Goal: Check status: Check status

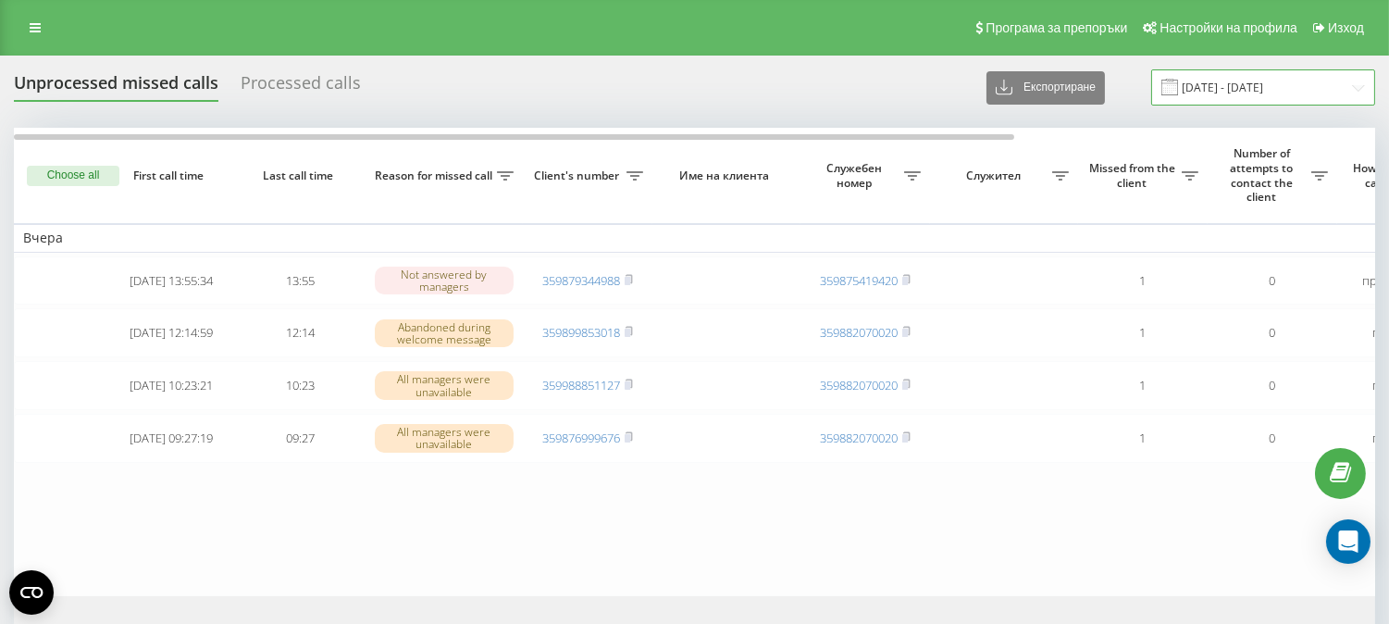
click at [1282, 80] on input "[DATE] - [DATE]" at bounding box center [1263, 87] width 224 height 36
click at [826, 69] on div "Unprocessed missed calls Processed calls Експортиране .csv .xlsx [DATE] - [DATE]" at bounding box center [694, 87] width 1361 height 36
click at [1247, 84] on input "[DATE] - [DATE]" at bounding box center [1263, 87] width 224 height 36
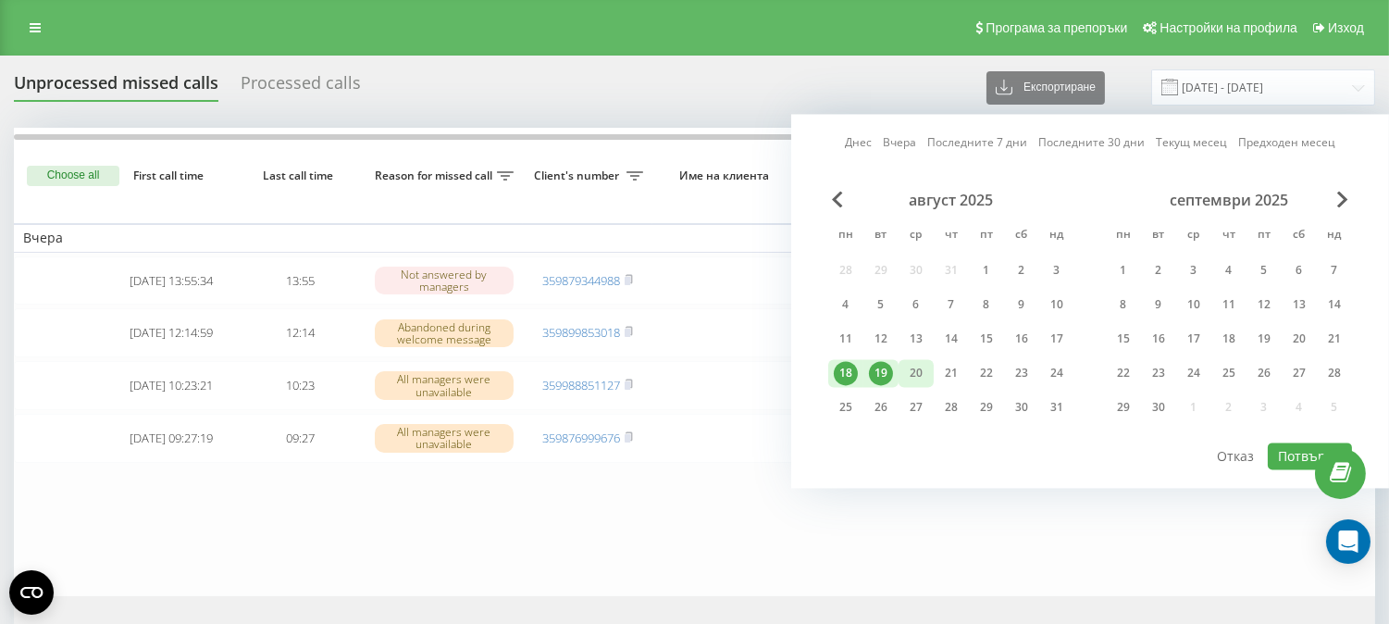
click at [911, 371] on div "20" at bounding box center [916, 373] width 24 height 24
click at [855, 370] on div "18" at bounding box center [846, 373] width 24 height 24
click at [884, 373] on div "19" at bounding box center [881, 373] width 24 height 24
click at [844, 374] on div "18" at bounding box center [846, 373] width 24 height 24
click at [913, 375] on div "20" at bounding box center [916, 373] width 24 height 24
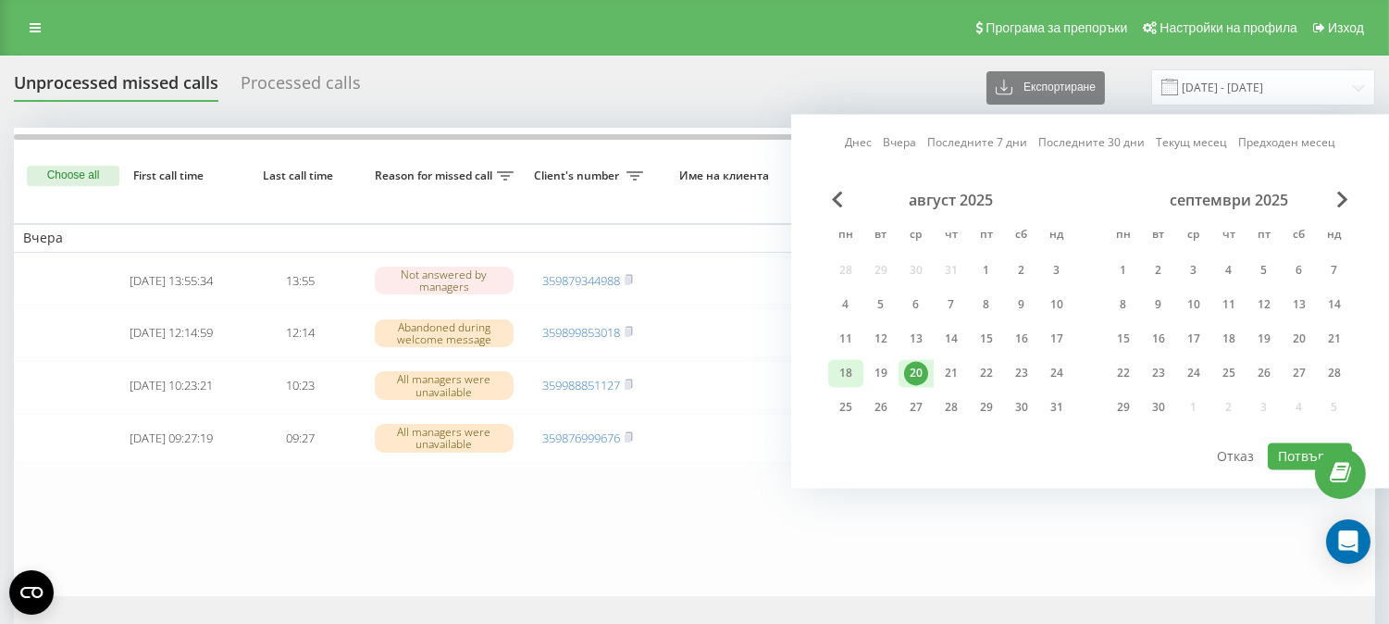
click at [843, 376] on div "18" at bounding box center [846, 373] width 24 height 24
click at [1283, 456] on button "Потвърди" at bounding box center [1310, 455] width 84 height 27
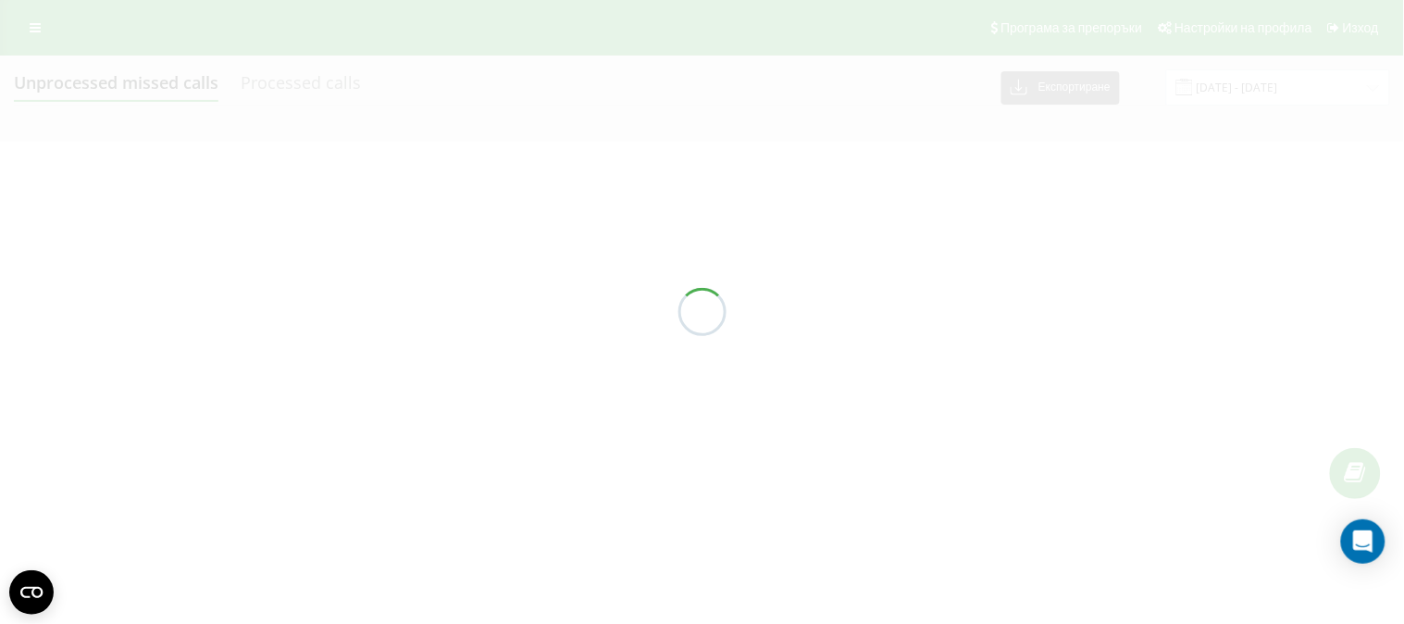
type input "18.08.2025 - 20.08.2025"
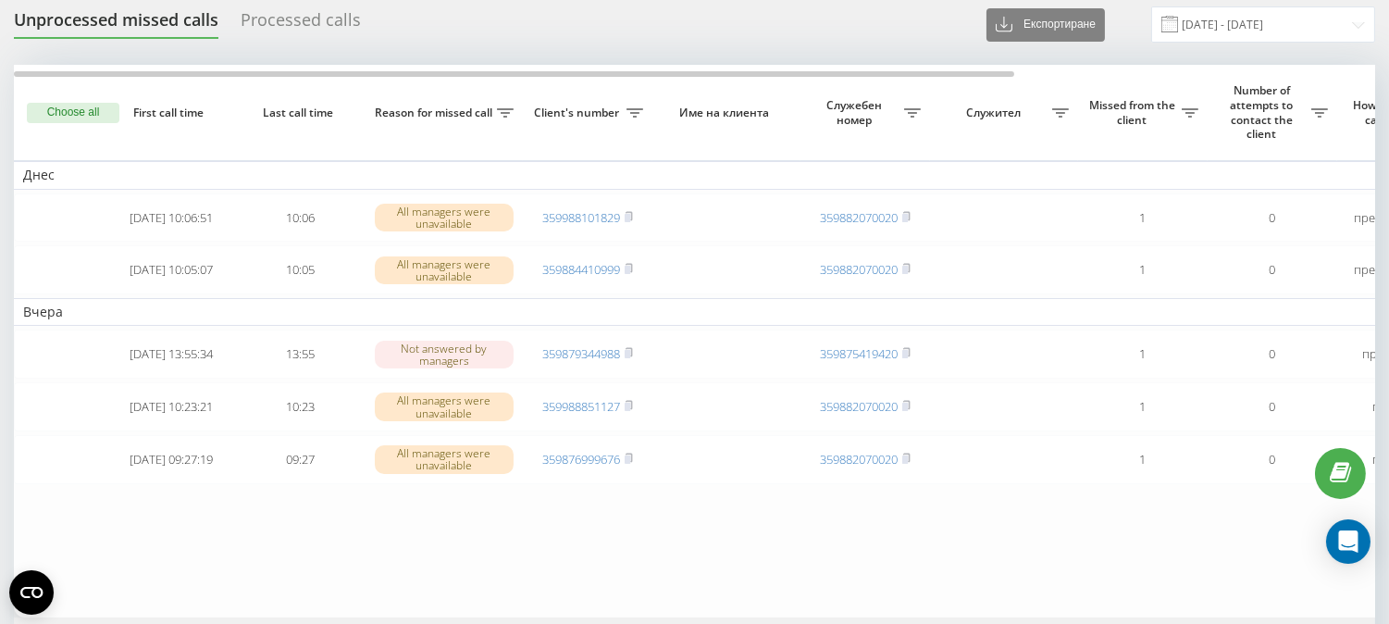
scroll to position [60, 0]
